Goal: Information Seeking & Learning: Learn about a topic

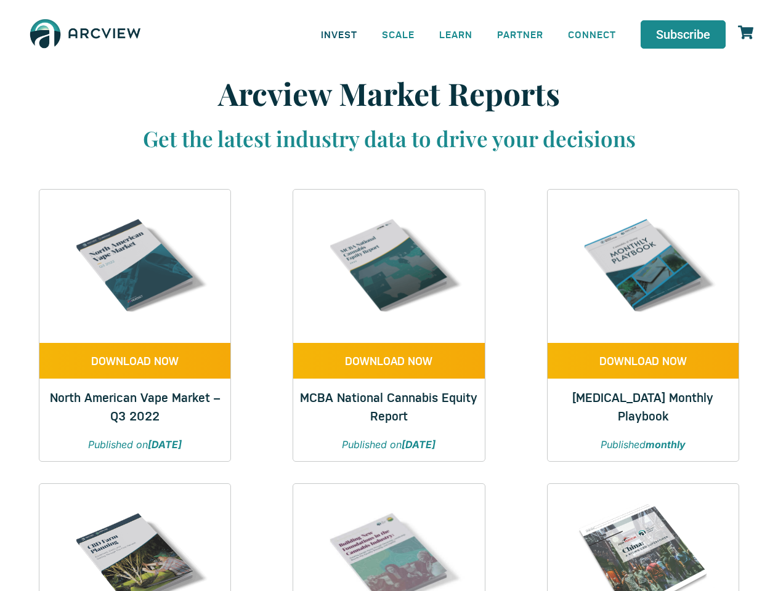
click at [339, 34] on link "INVEST" at bounding box center [339, 34] width 61 height 28
click at [398, 34] on link "SCALE" at bounding box center [398, 34] width 57 height 28
click at [456, 34] on link "LEARN" at bounding box center [456, 34] width 58 height 28
click at [592, 34] on link "CONNECT" at bounding box center [592, 34] width 73 height 28
